Goal: Information Seeking & Learning: Learn about a topic

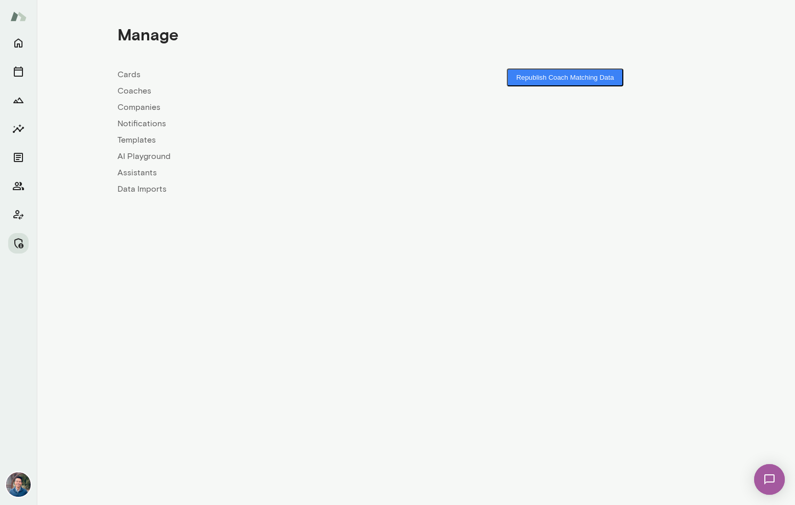
click at [151, 108] on link "Companies" at bounding box center [266, 107] width 298 height 12
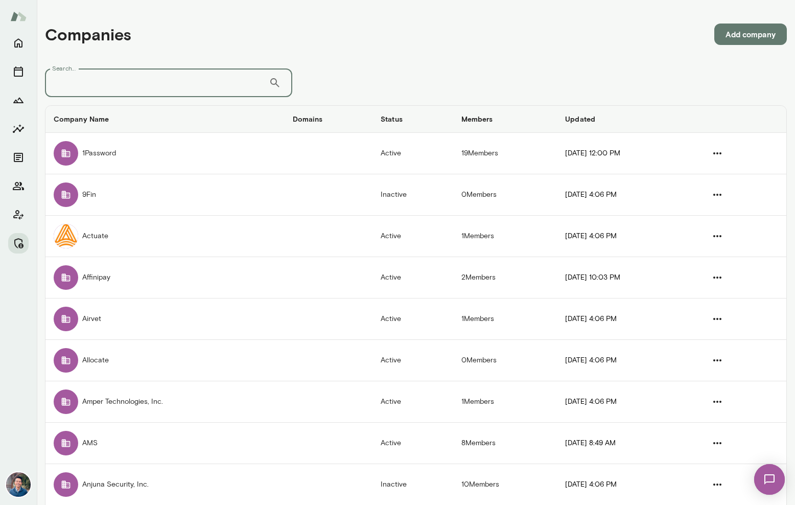
click at [138, 83] on input "Search..." at bounding box center [157, 82] width 224 height 29
type input "******"
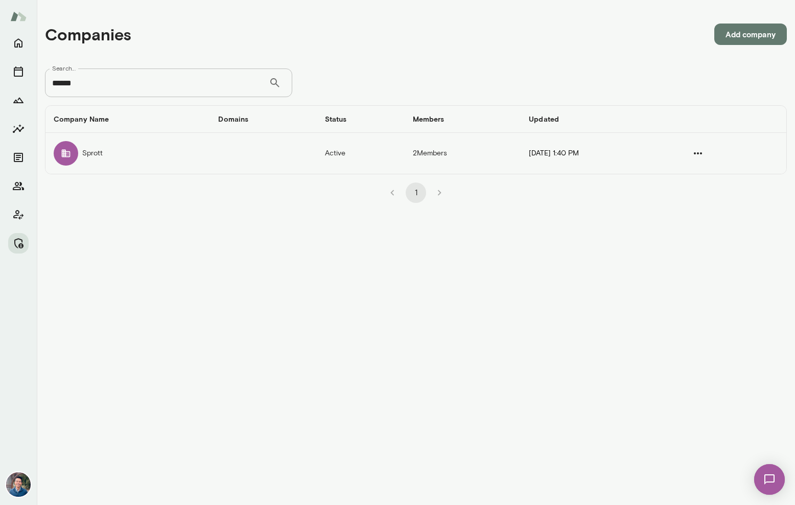
click at [88, 156] on td "Sprott" at bounding box center [127, 153] width 164 height 41
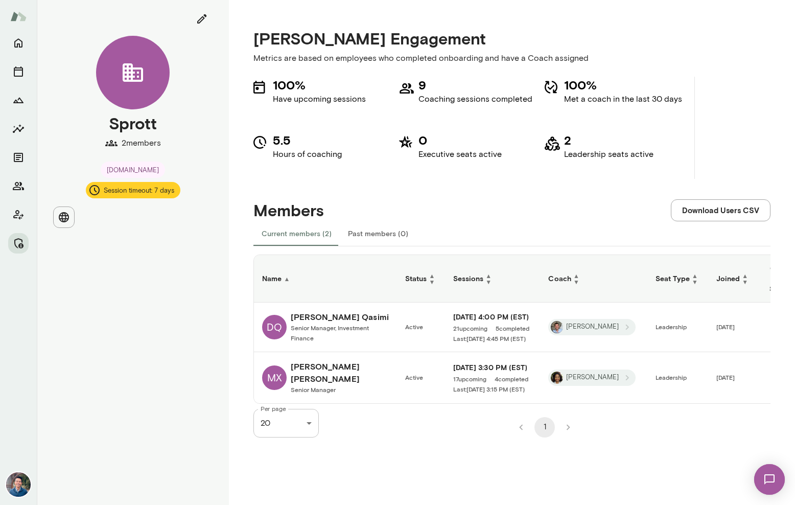
click at [312, 372] on h6 "[PERSON_NAME]" at bounding box center [340, 372] width 98 height 25
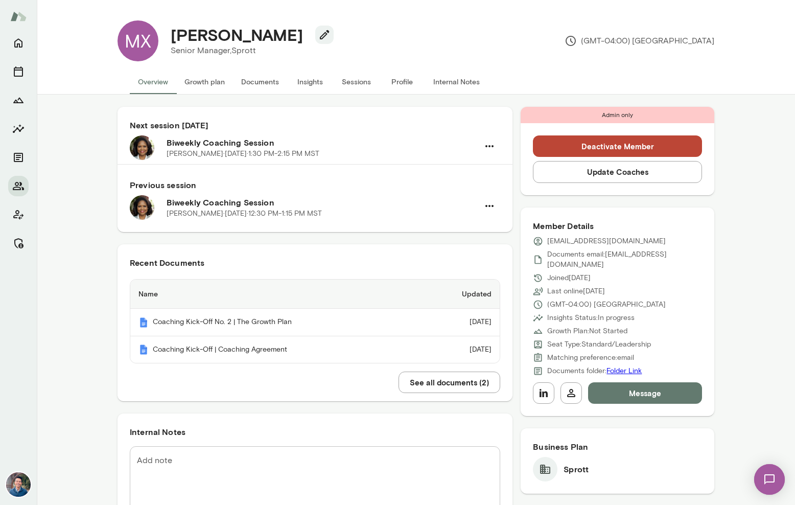
click at [312, 84] on button "Insights" at bounding box center [310, 81] width 46 height 25
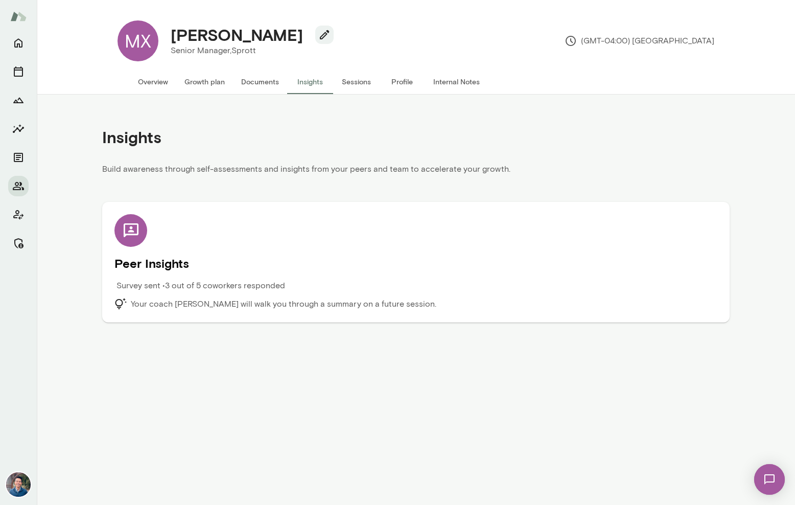
click at [141, 275] on div "Peer Insights Survey sent • 3 out of 5 coworkers responded Your coach [PERSON_N…" at bounding box center [415, 262] width 603 height 96
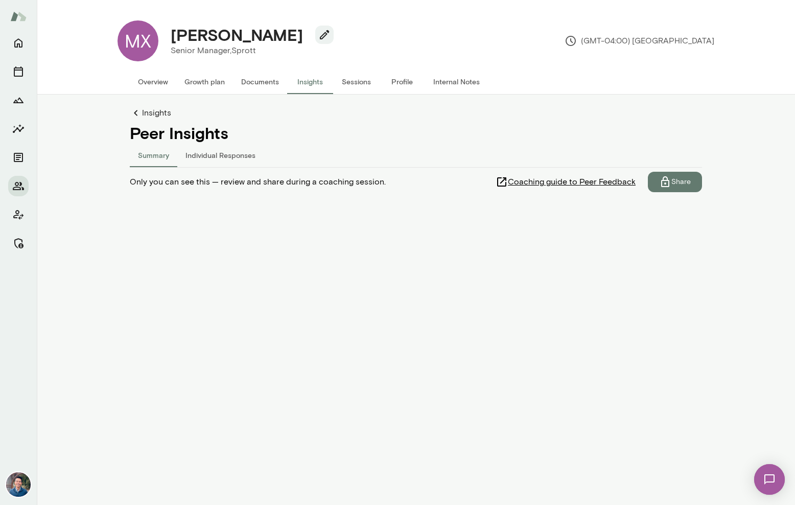
click at [216, 142] on h4 "Peer Insights" at bounding box center [416, 132] width 572 height 19
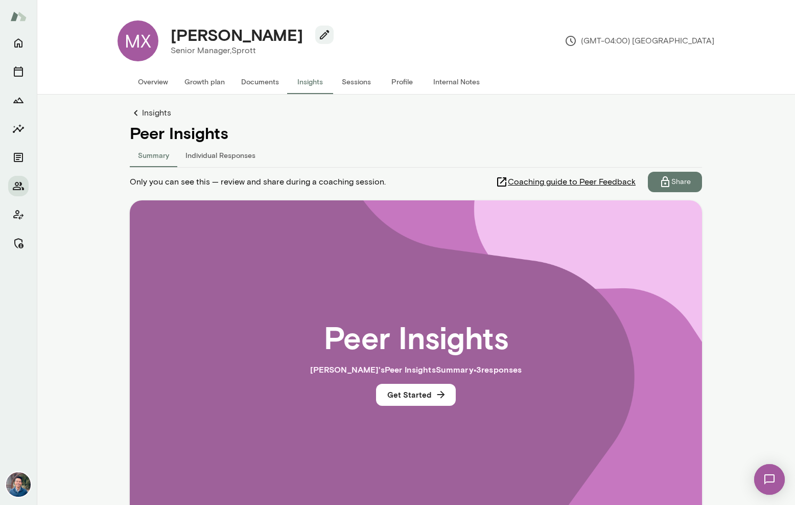
click at [210, 152] on button "Individual Responses" at bounding box center [220, 154] width 86 height 25
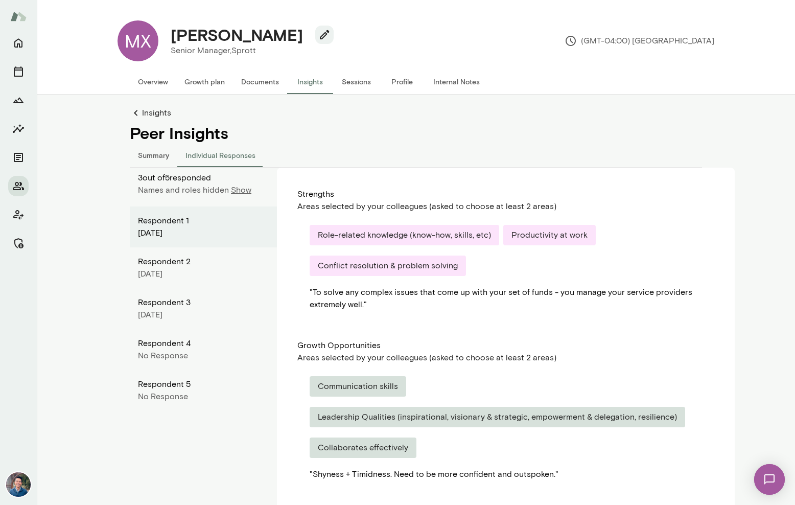
click at [236, 189] on p "Show" at bounding box center [241, 190] width 20 height 12
click at [236, 189] on p "Hide" at bounding box center [243, 190] width 17 height 12
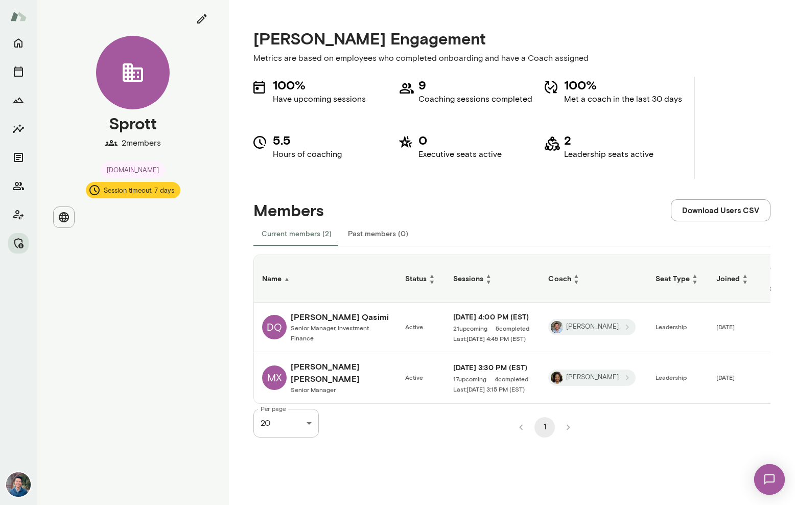
click at [298, 324] on span "Senior Manager, Investment Finance" at bounding box center [330, 332] width 78 height 17
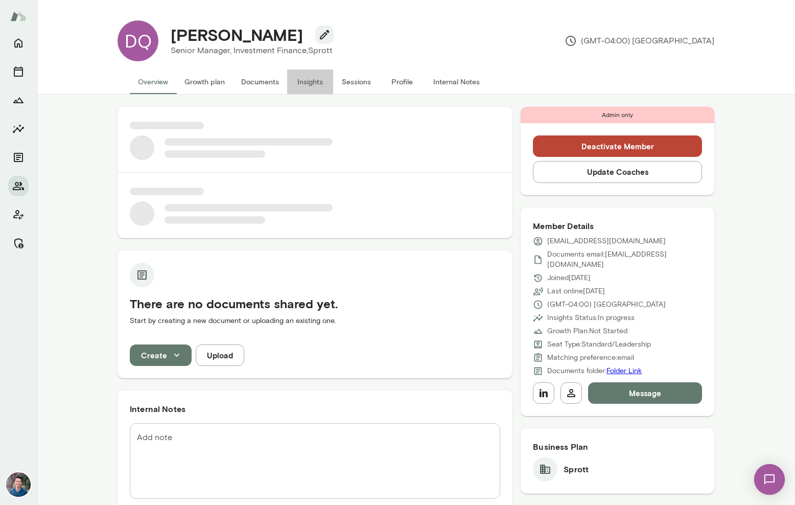
click at [320, 85] on button "Insights" at bounding box center [310, 81] width 46 height 25
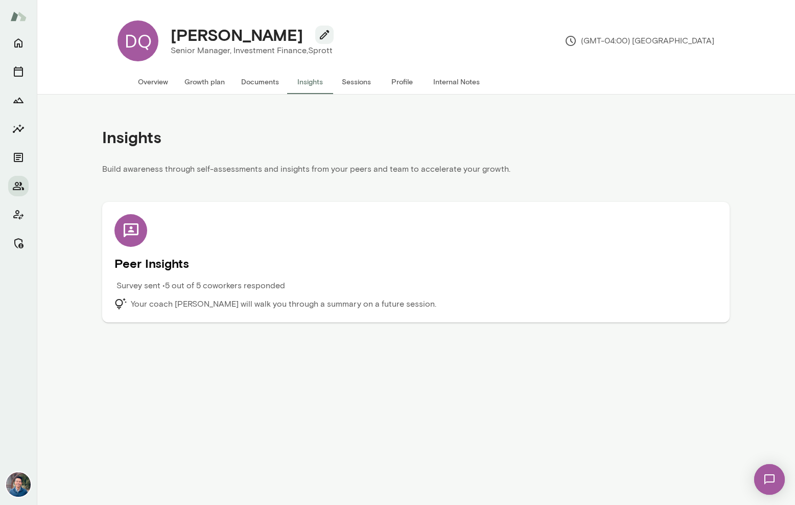
click at [169, 231] on div "Peer Insights Survey sent • 5 out of 5 coworkers responded Your coach [PERSON_N…" at bounding box center [415, 262] width 603 height 96
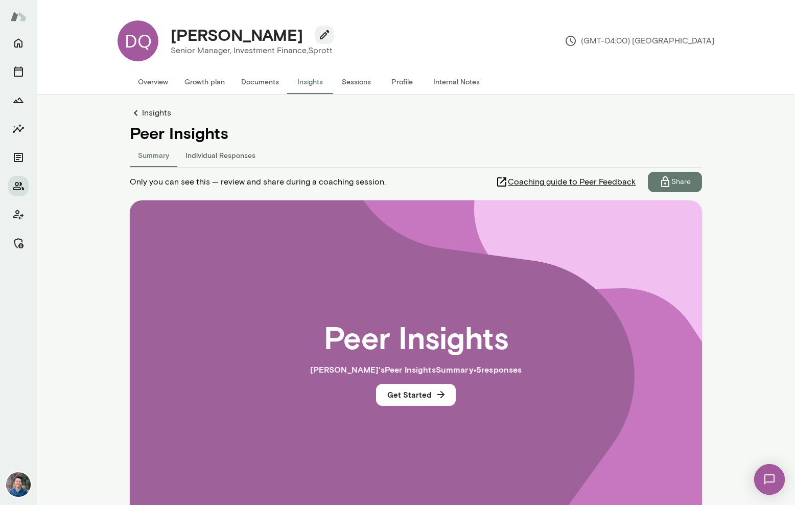
click at [193, 138] on h4 "Peer Insights" at bounding box center [416, 132] width 572 height 19
drag, startPoint x: 209, startPoint y: 168, endPoint x: 210, endPoint y: 155, distance: 13.4
click at [209, 167] on div "Insights Peer Insights Summary Individual Responses Only you can see this — rev…" at bounding box center [416, 335] width 572 height 457
click at [210, 155] on button "Individual Responses" at bounding box center [220, 154] width 86 height 25
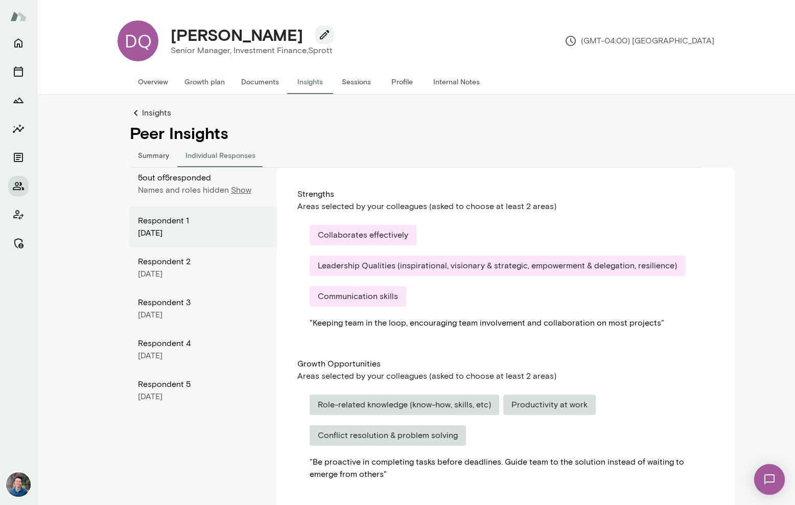
click at [235, 192] on p "Show" at bounding box center [241, 190] width 20 height 12
